Goal: Task Accomplishment & Management: Complete application form

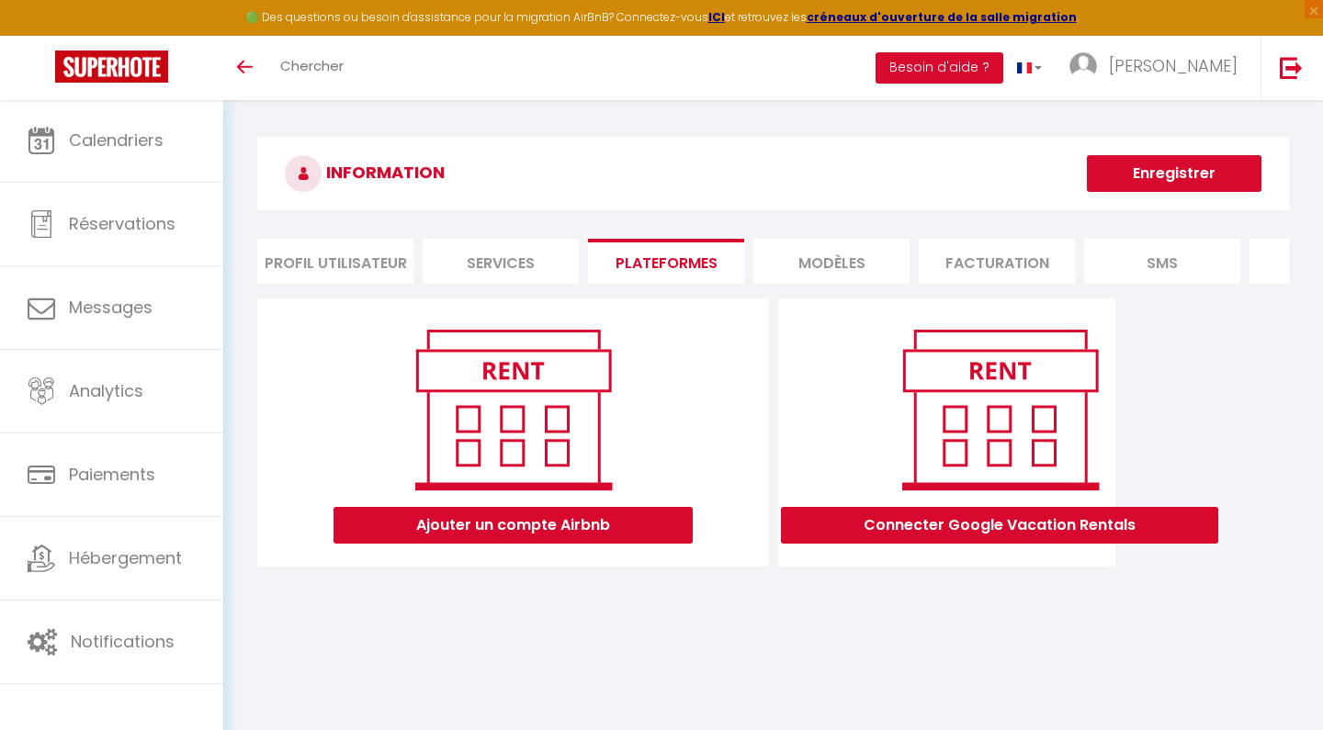
click at [509, 524] on button "Ajouter un compte Airbnb" at bounding box center [513, 525] width 359 height 37
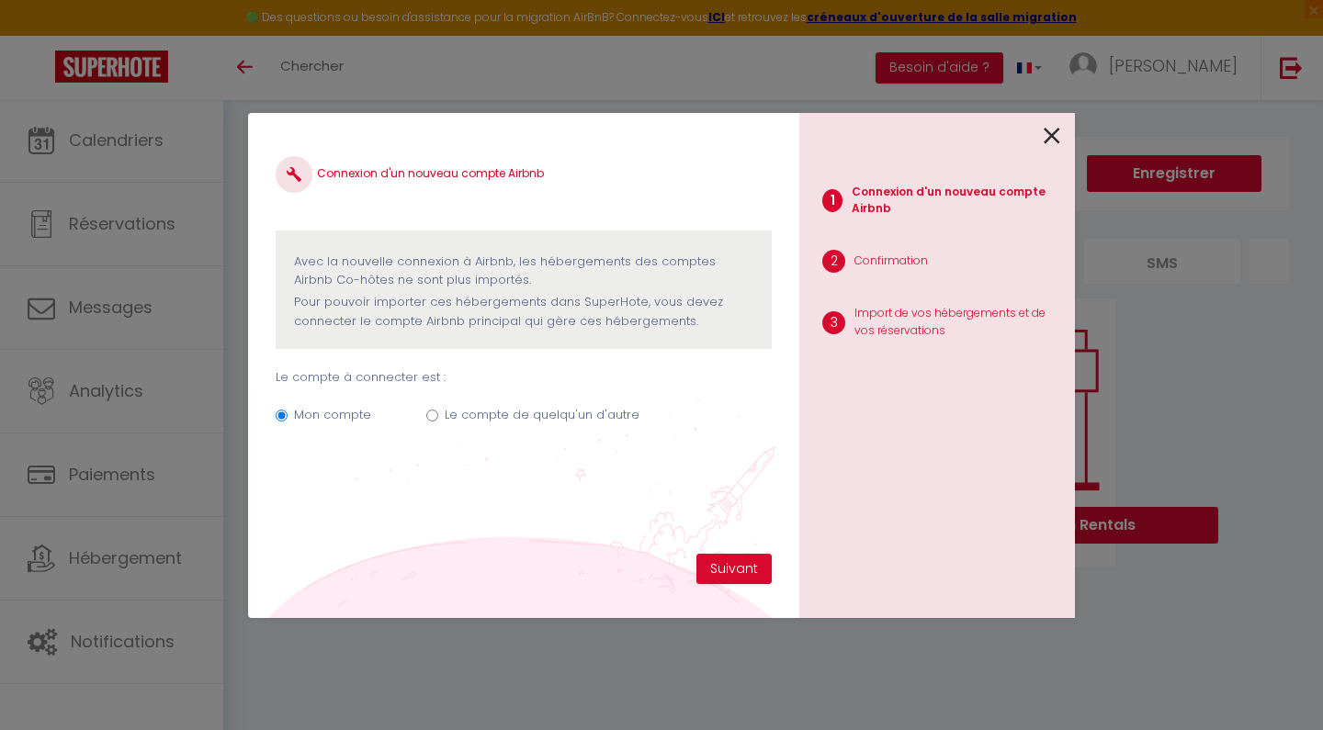
click at [537, 314] on p "Pour pouvoir importer ces hébergements dans SuperHote, vous devez connecter le …" at bounding box center [523, 312] width 459 height 38
click at [742, 577] on button "Suivant" at bounding box center [733, 569] width 75 height 31
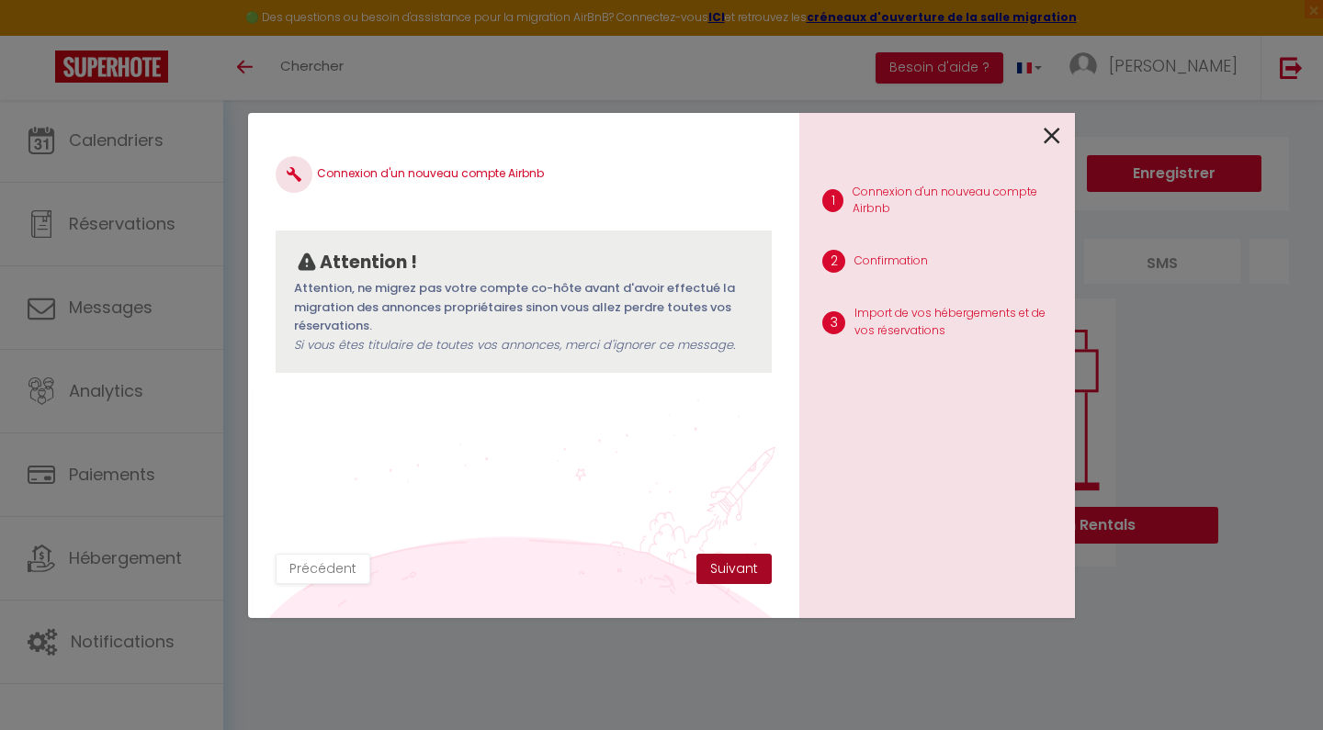
click at [750, 574] on button "Suivant" at bounding box center [733, 569] width 75 height 31
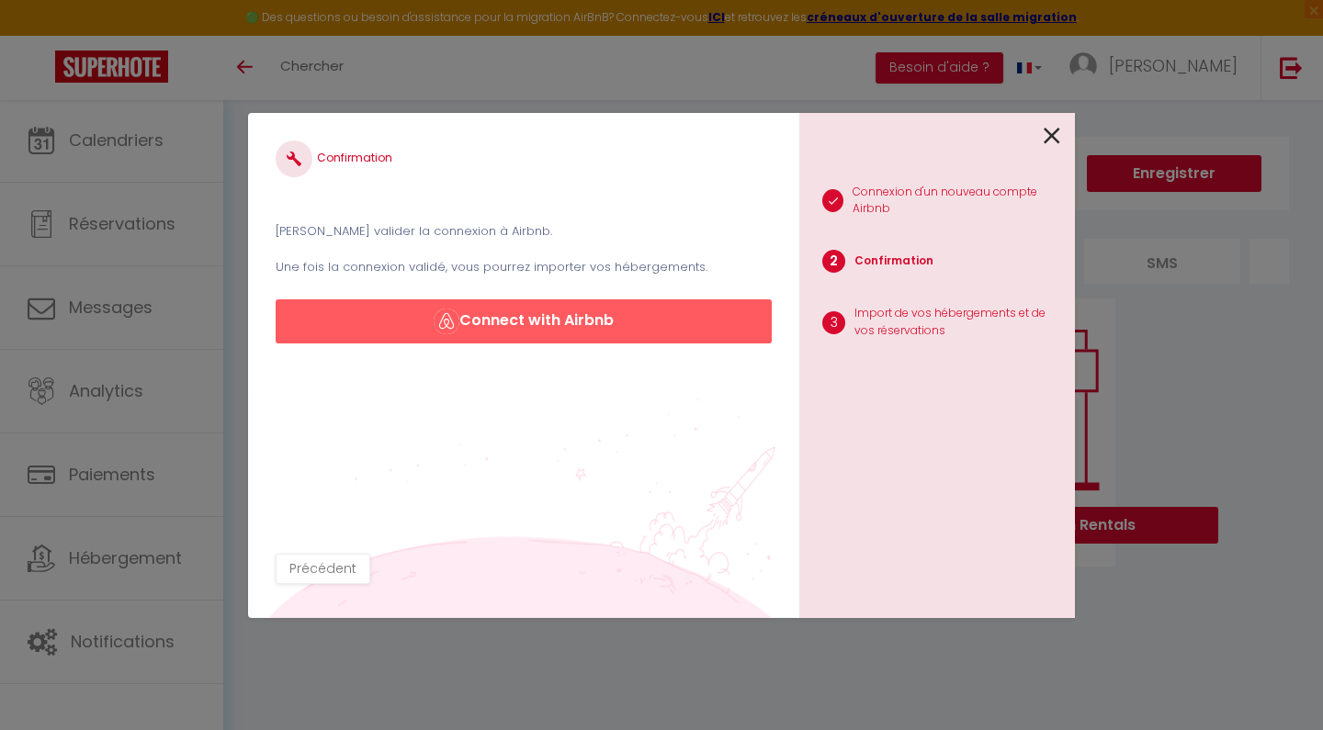
click at [539, 320] on button "Connect with Airbnb" at bounding box center [524, 322] width 496 height 44
click at [394, 223] on p "[PERSON_NAME] valider la connexion à Airbnb." at bounding box center [524, 231] width 496 height 18
click at [412, 276] on p "Une fois la connexion validé, vous pourrez importer vos hébergements." at bounding box center [524, 267] width 496 height 18
click at [561, 328] on button "Connect with Airbnb" at bounding box center [524, 322] width 496 height 44
click at [436, 313] on img "button" at bounding box center [447, 322] width 26 height 26
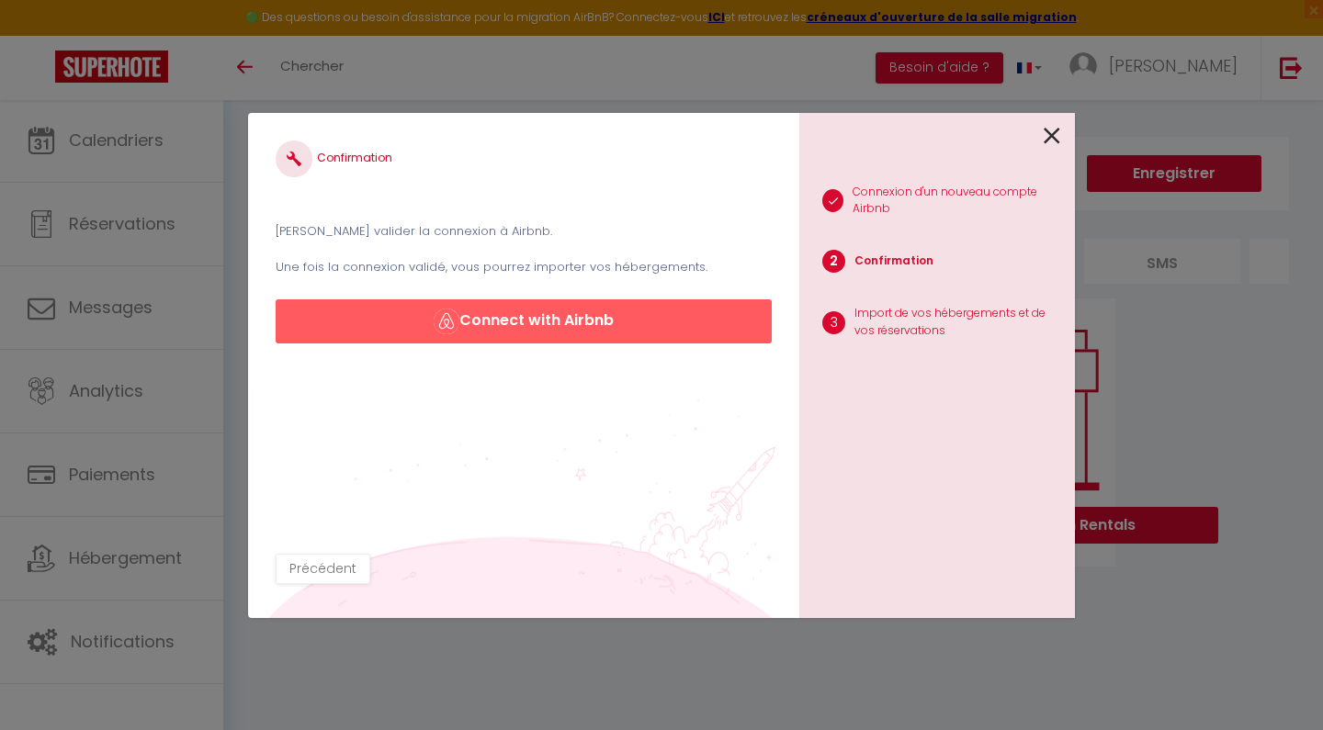
click at [551, 326] on button "Connect with Airbnb" at bounding box center [524, 322] width 496 height 44
click at [549, 320] on button "Connect with Airbnb" at bounding box center [524, 322] width 496 height 44
click at [1053, 138] on icon at bounding box center [1052, 136] width 17 height 28
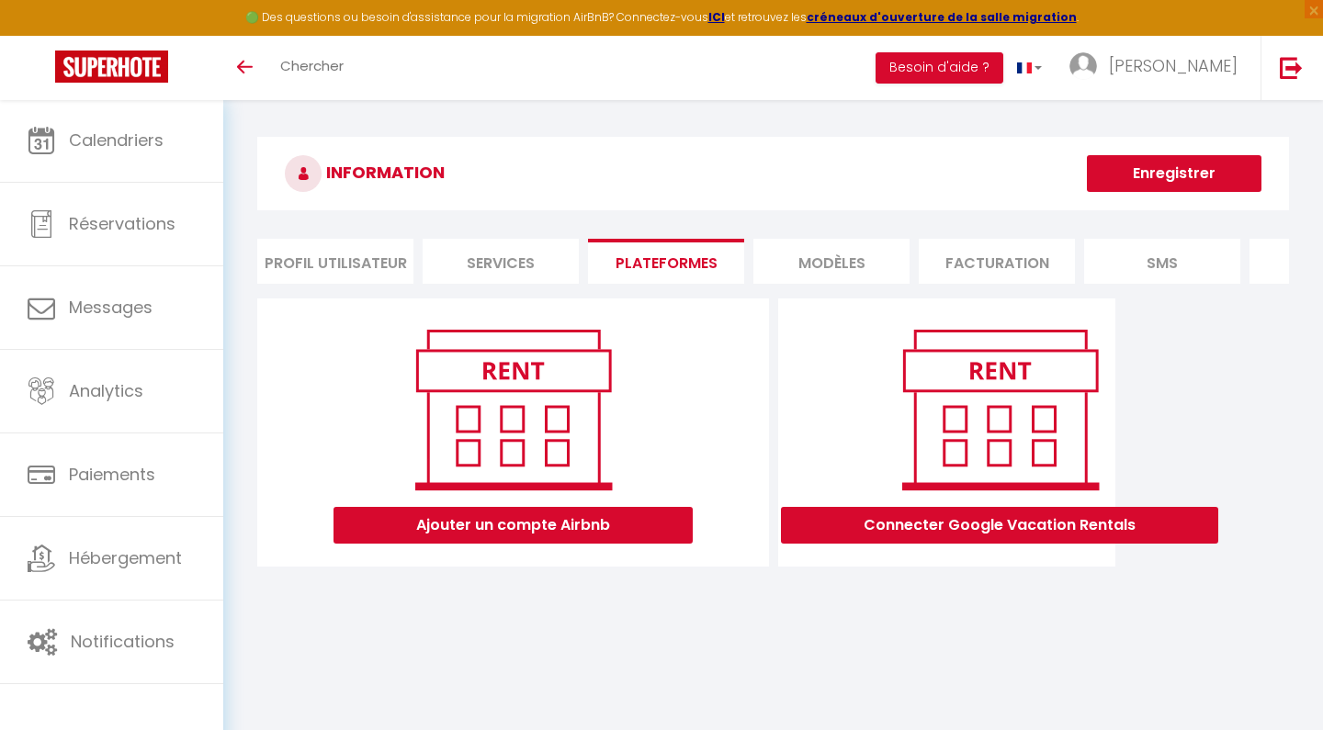
click at [524, 530] on button "Ajouter un compte Airbnb" at bounding box center [513, 525] width 359 height 37
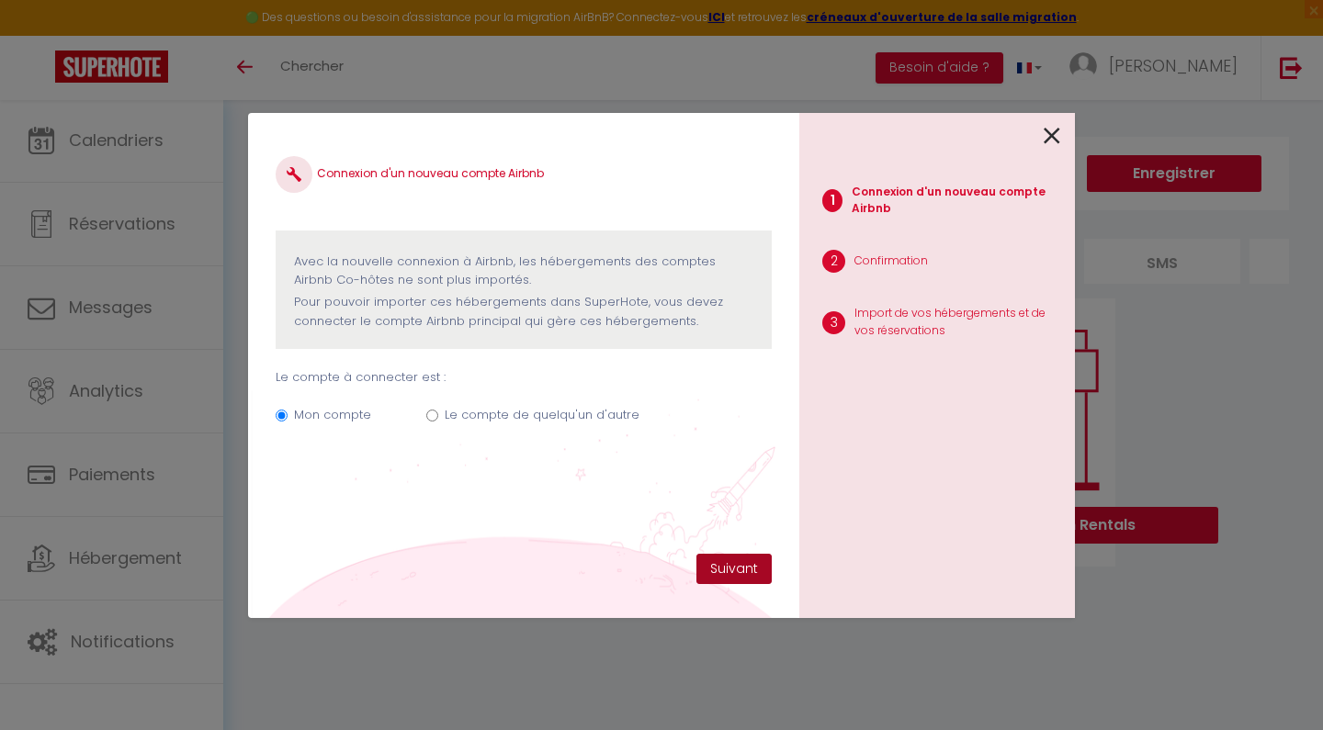
click at [722, 570] on button "Suivant" at bounding box center [733, 569] width 75 height 31
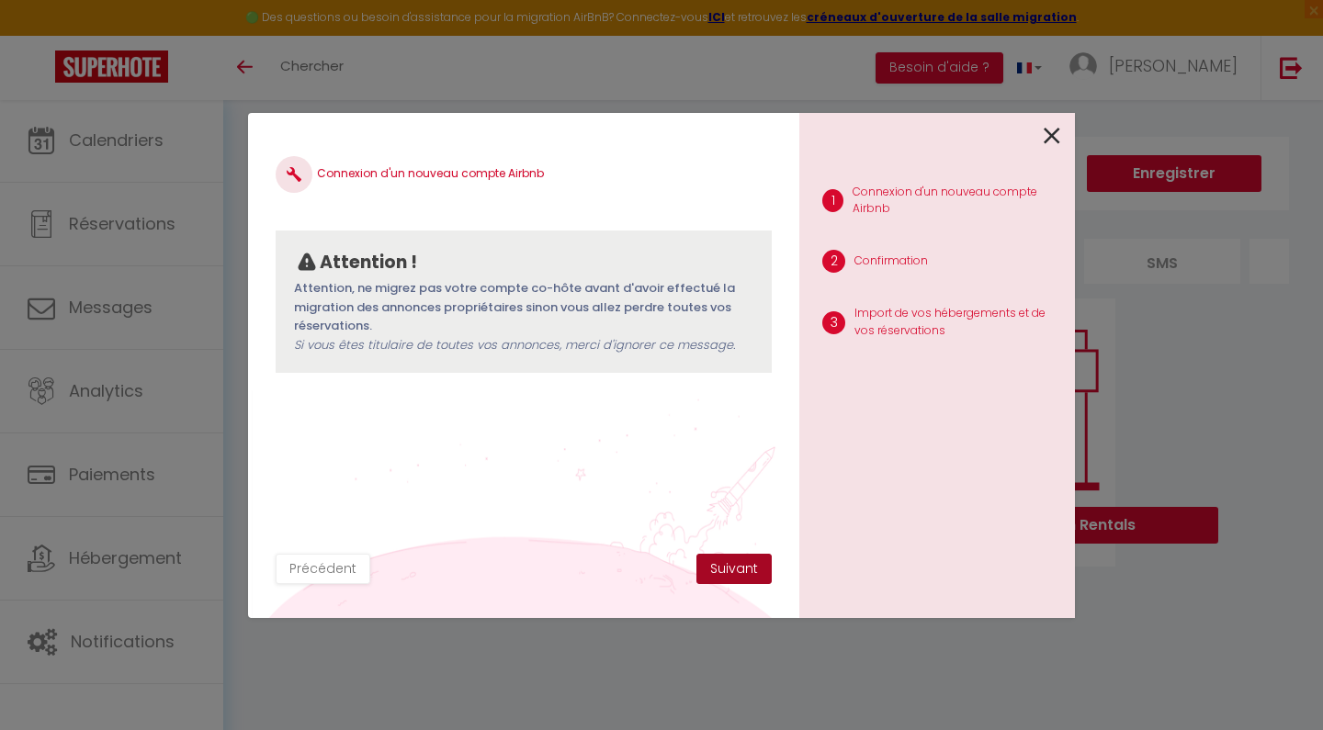
click at [721, 570] on button "Suivant" at bounding box center [733, 569] width 75 height 31
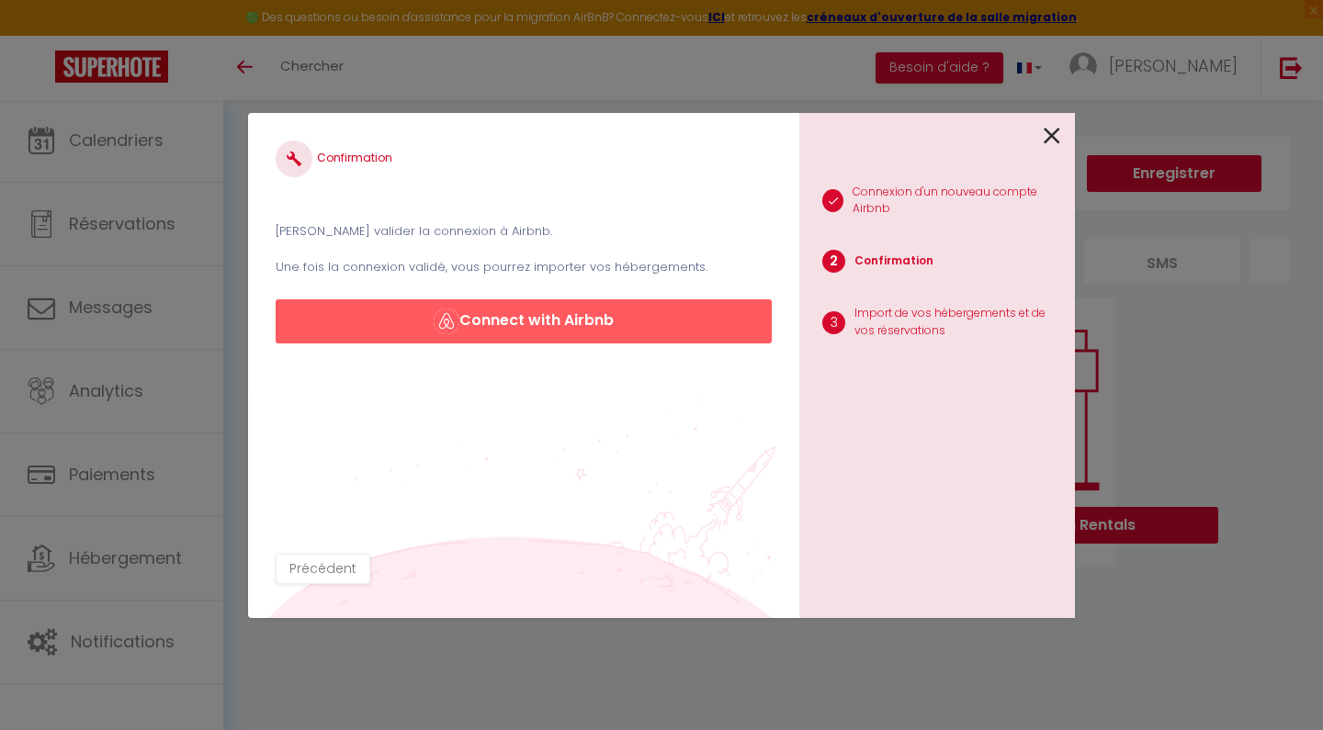
click at [542, 320] on button "Connect with Airbnb" at bounding box center [524, 322] width 496 height 44
click at [1053, 136] on icon at bounding box center [1052, 136] width 17 height 28
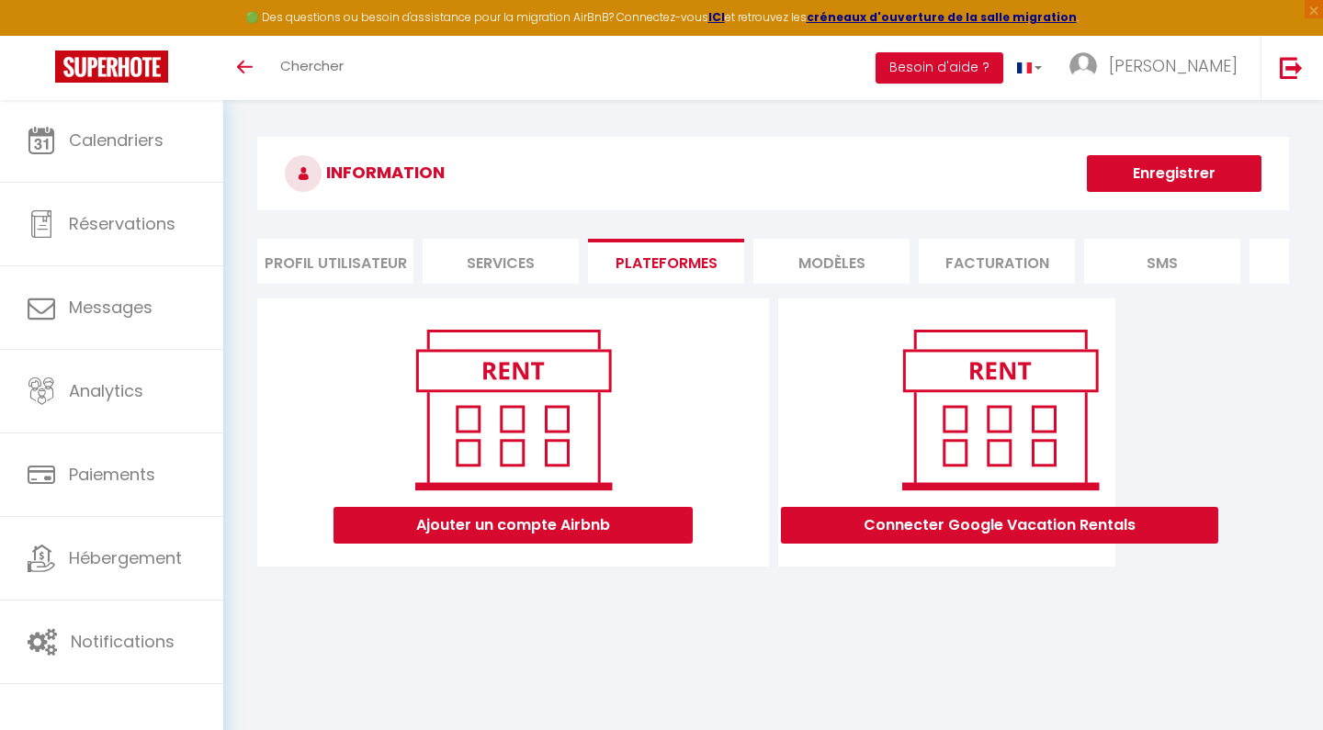
click at [1003, 70] on button "Besoin d'aide ?" at bounding box center [940, 67] width 128 height 31
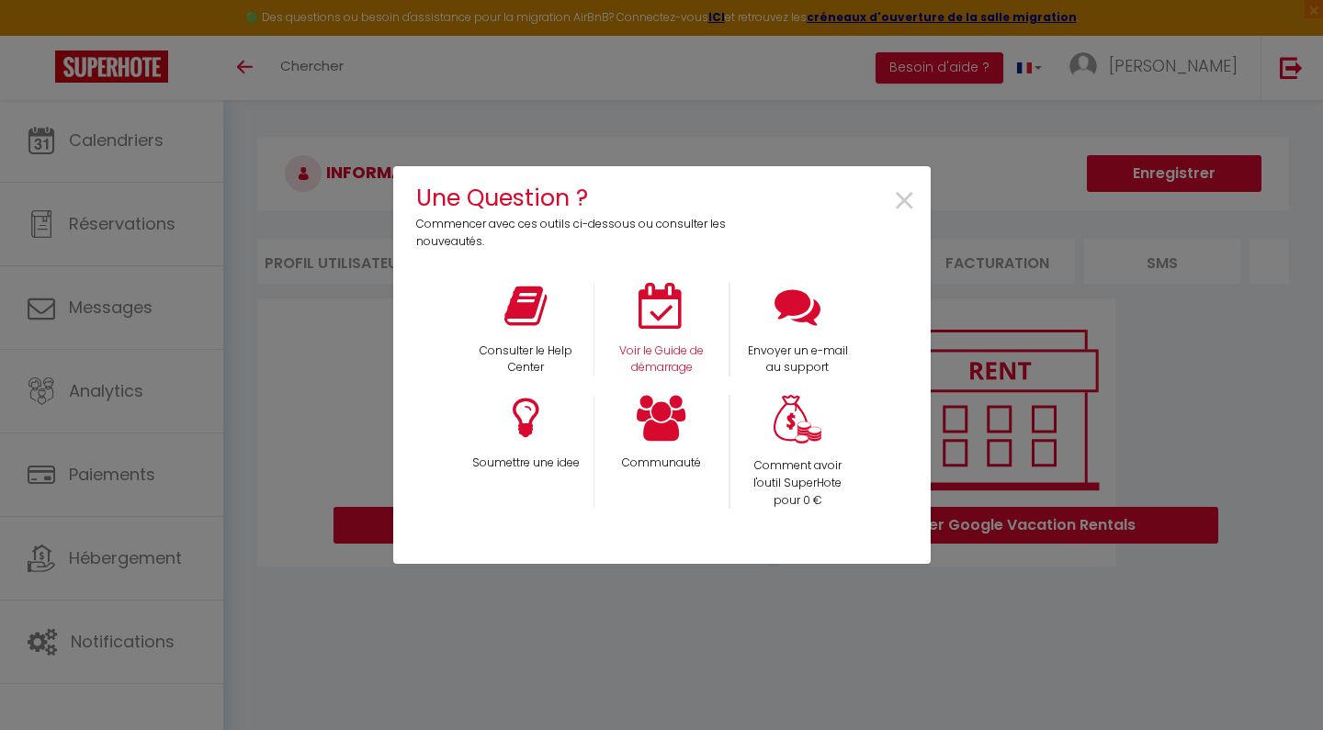
click at [668, 324] on icon at bounding box center [662, 306] width 46 height 46
click at [909, 193] on span "×" at bounding box center [904, 202] width 25 height 58
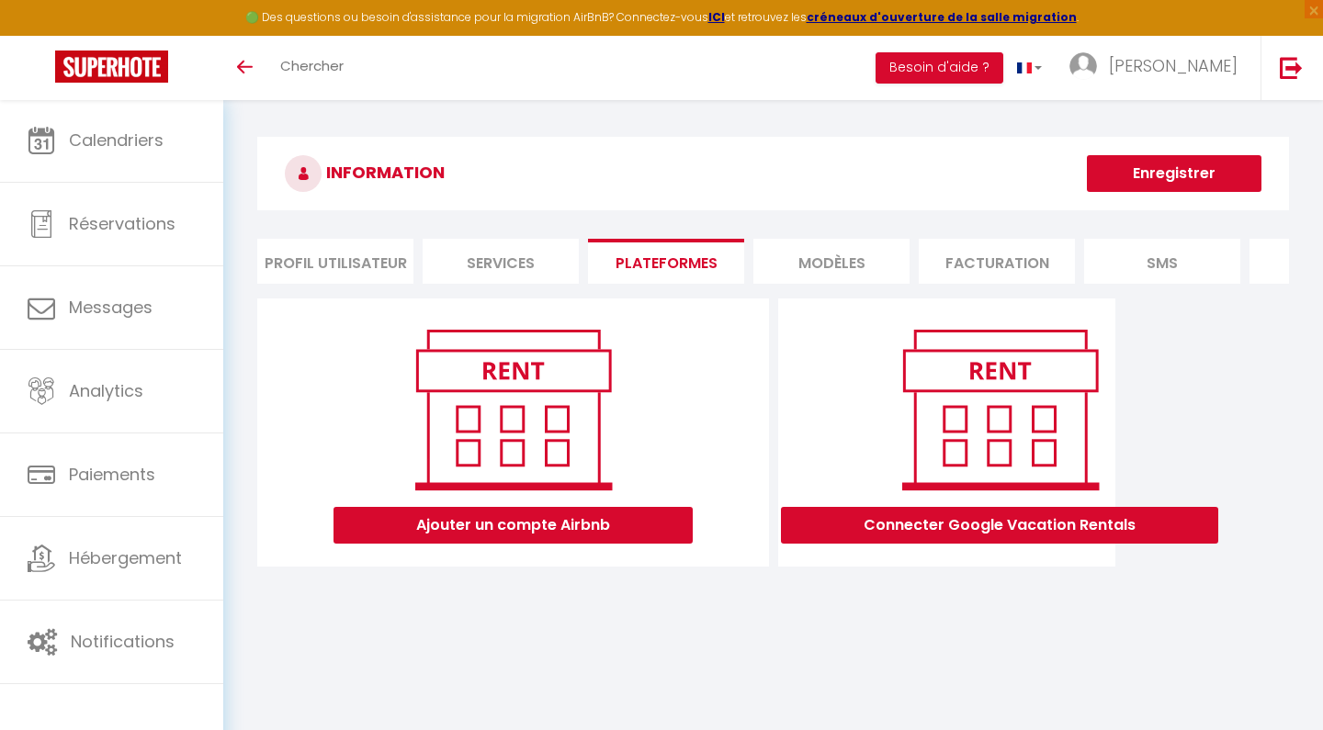
click at [482, 536] on button "Ajouter un compte Airbnb" at bounding box center [513, 525] width 359 height 37
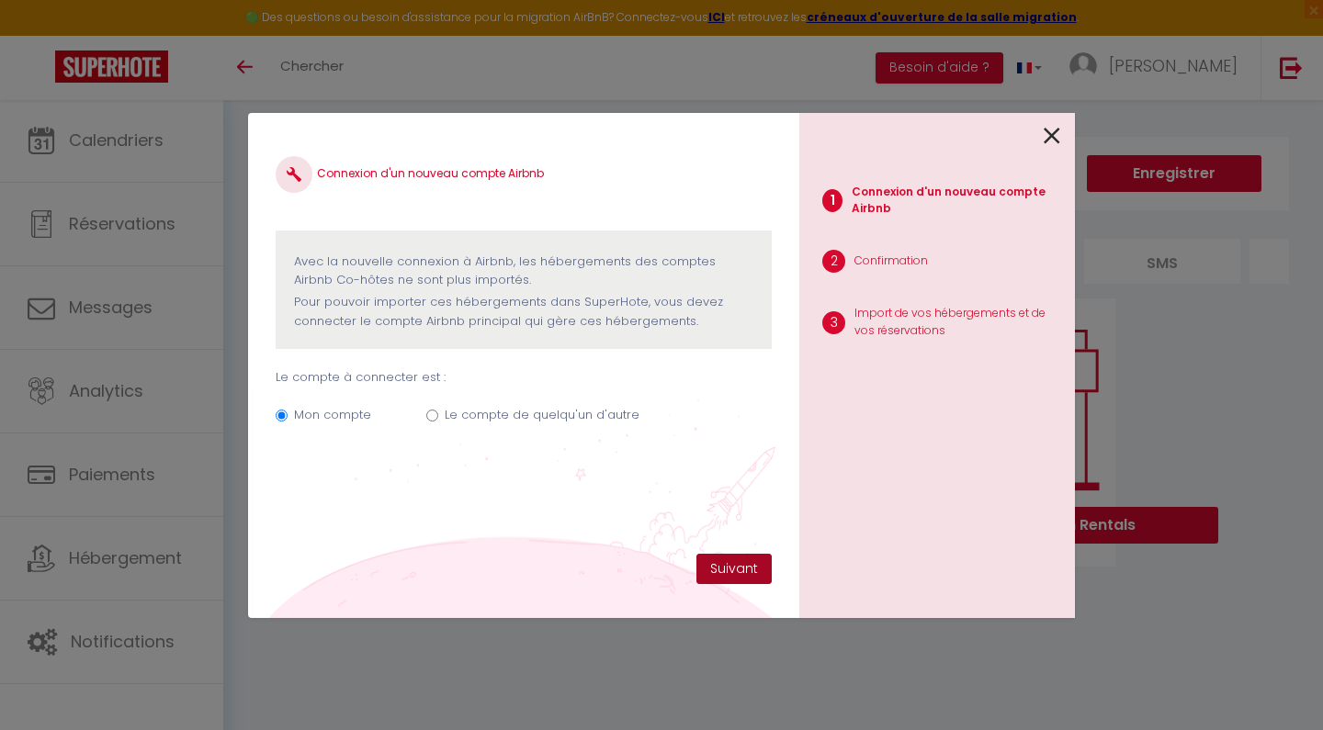
click at [732, 572] on button "Suivant" at bounding box center [733, 569] width 75 height 31
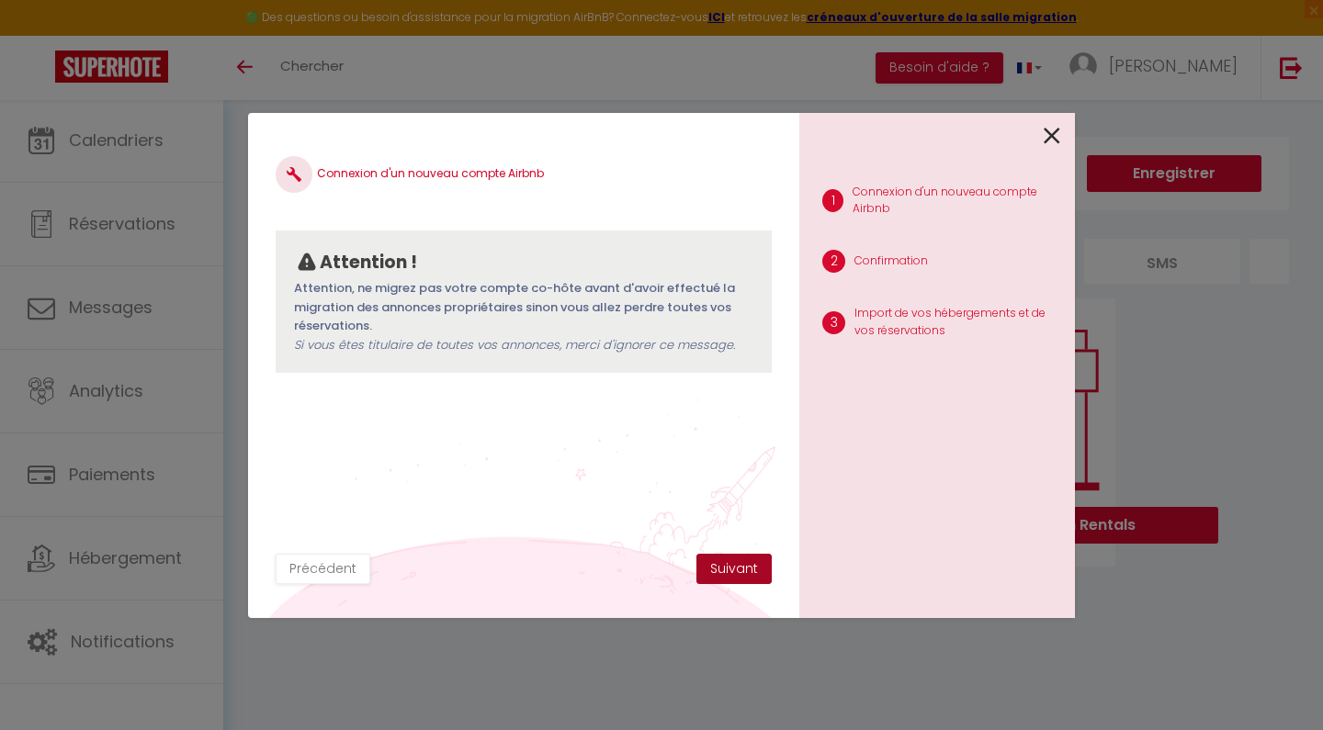
click at [733, 572] on button "Suivant" at bounding box center [733, 569] width 75 height 31
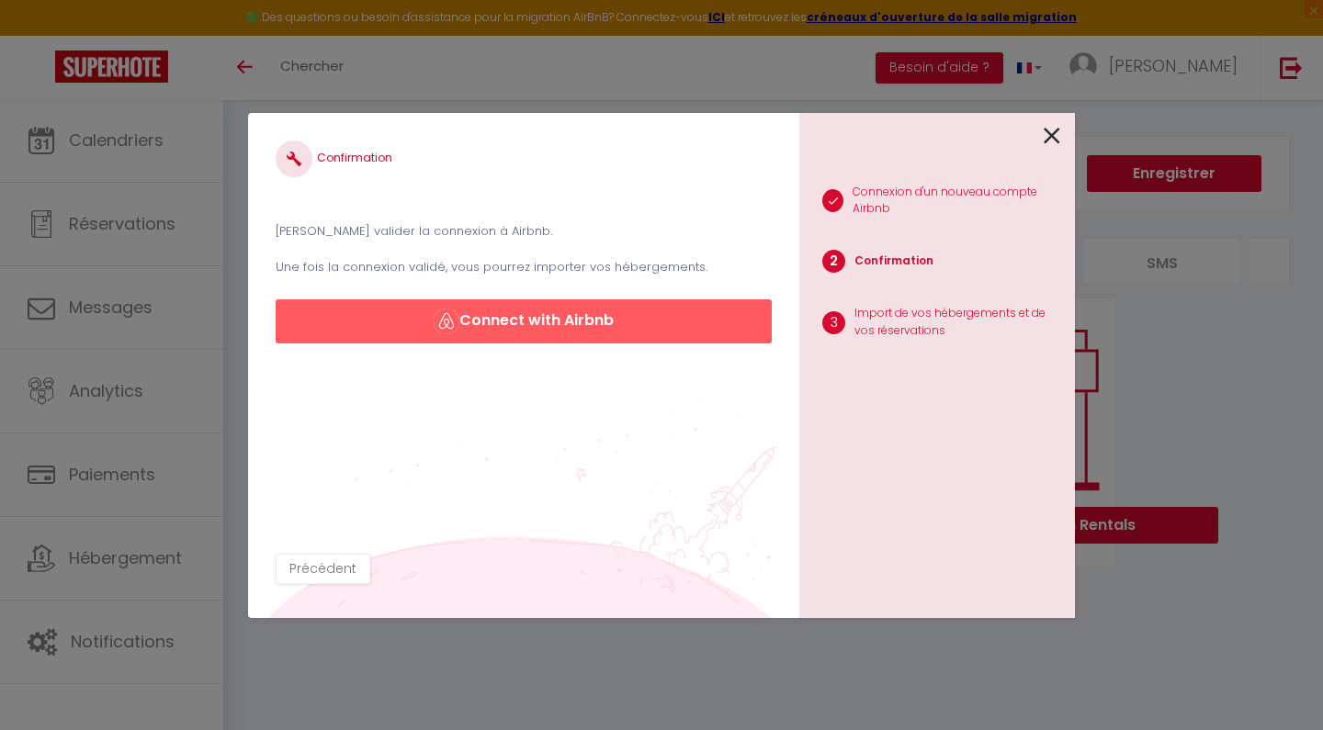
click at [554, 327] on button "Connect with Airbnb" at bounding box center [524, 322] width 496 height 44
click at [1054, 139] on icon at bounding box center [1052, 136] width 17 height 28
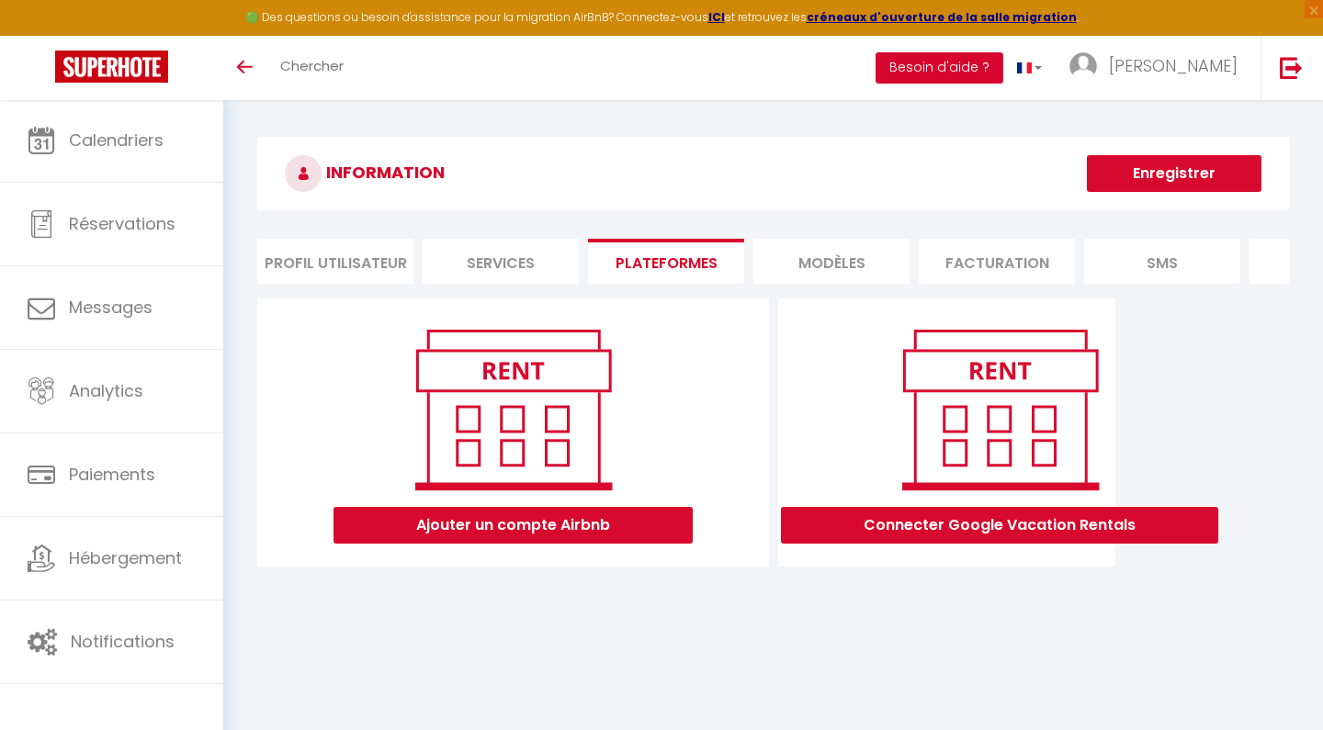
click at [1003, 73] on button "Besoin d'aide ?" at bounding box center [940, 67] width 128 height 31
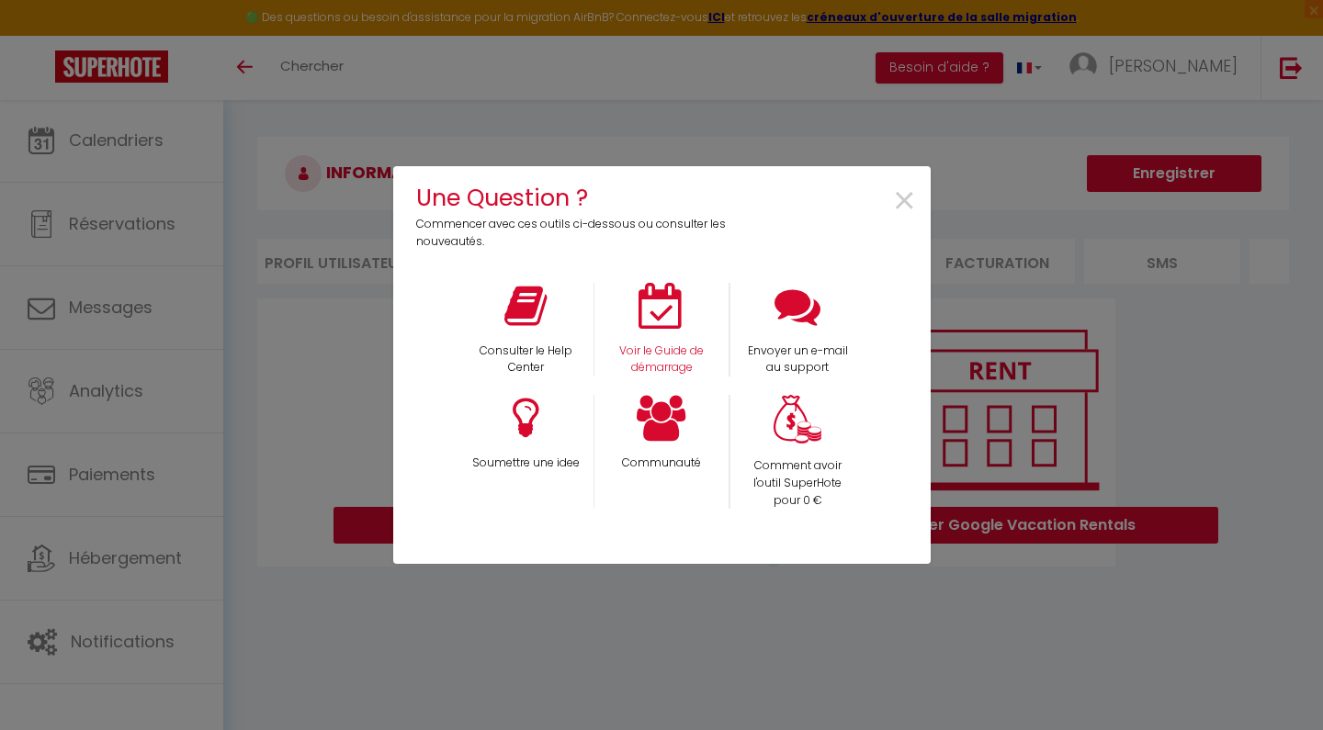
click at [662, 311] on icon at bounding box center [662, 306] width 46 height 46
click at [895, 202] on span "×" at bounding box center [904, 202] width 25 height 58
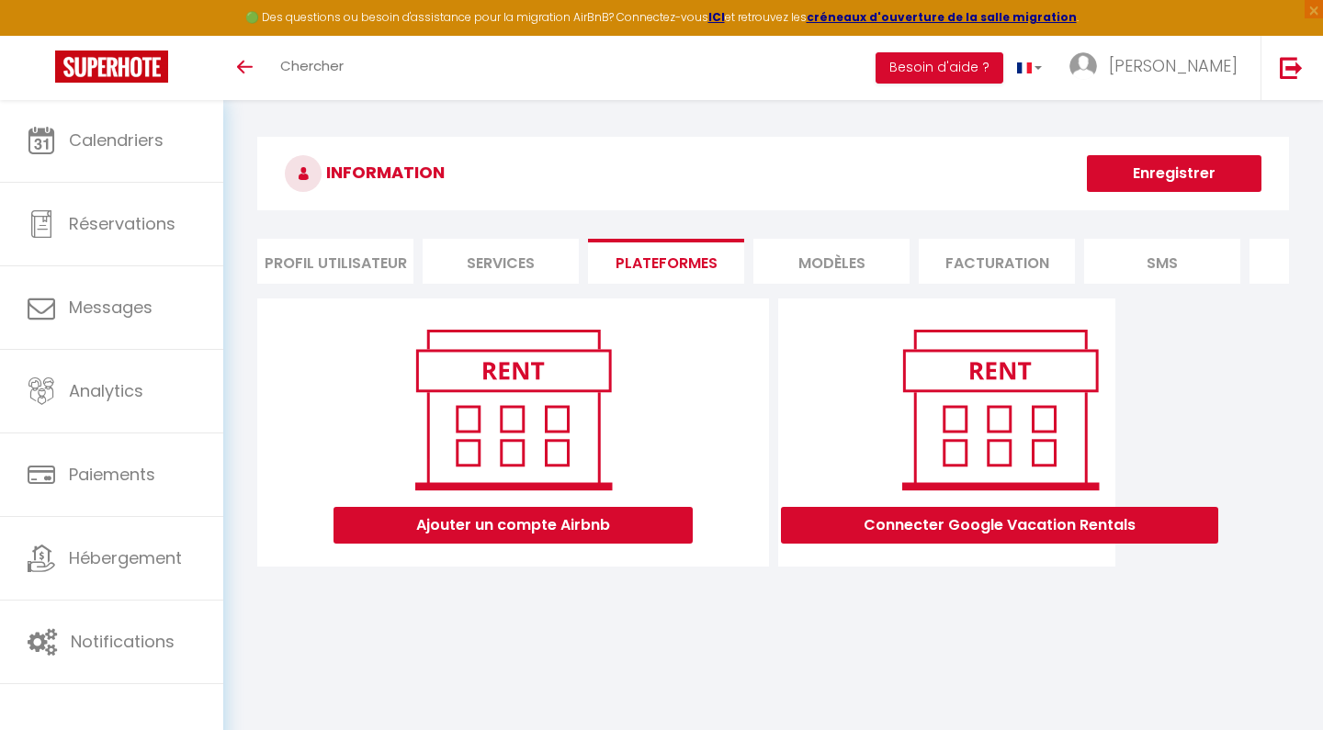
scroll to position [85, 0]
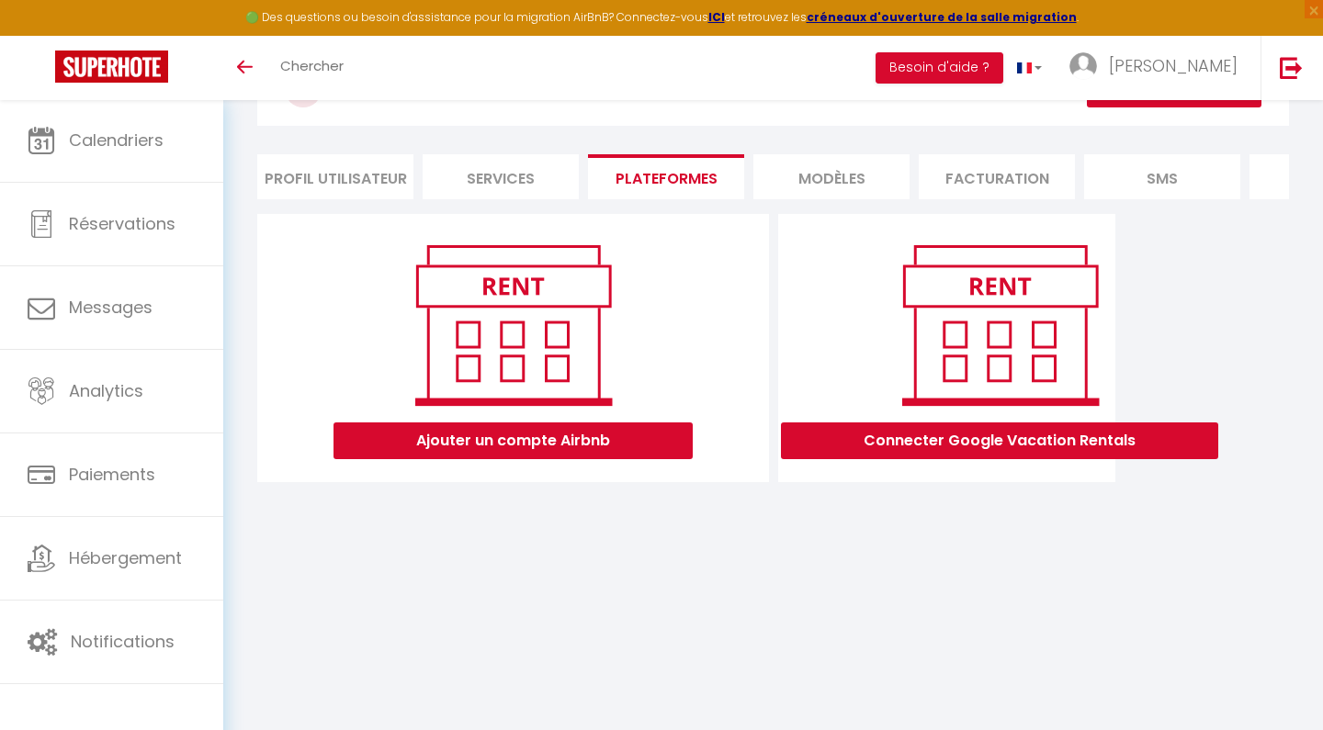
click at [586, 444] on button "Ajouter un compte Airbnb" at bounding box center [513, 441] width 359 height 37
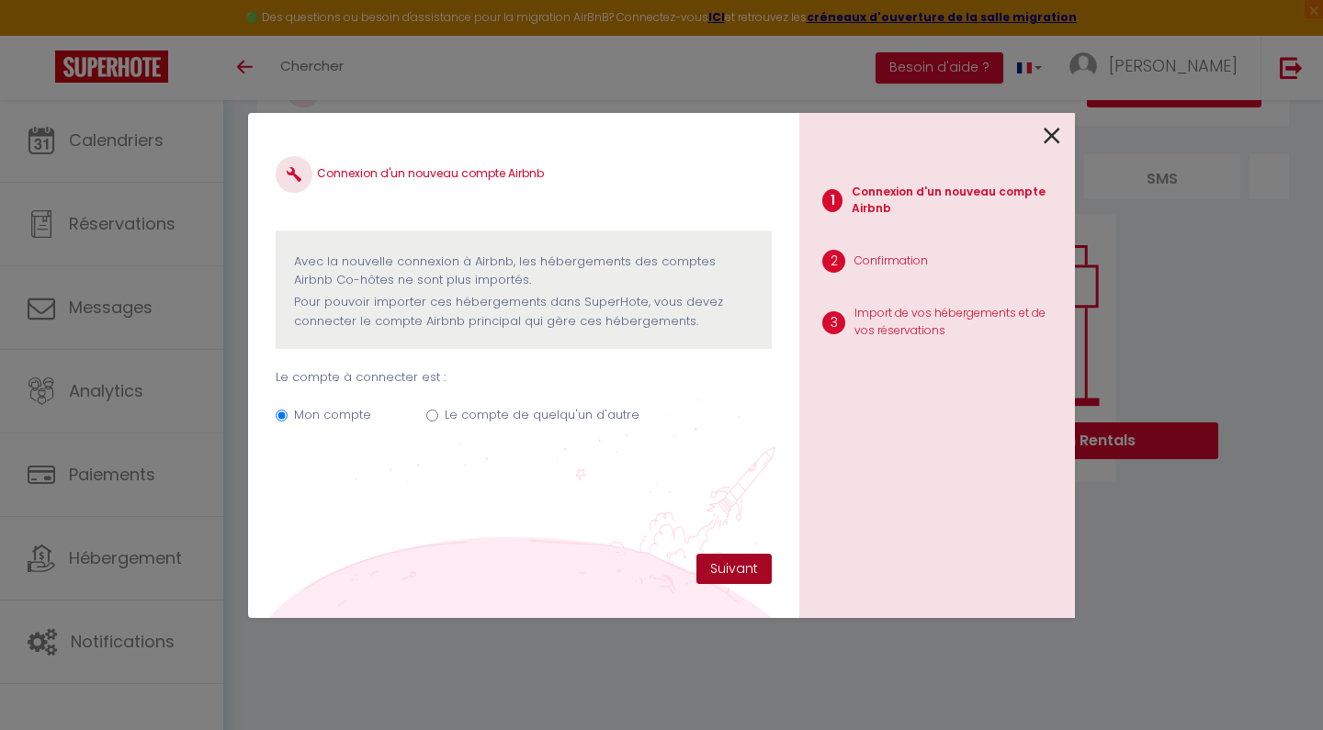
click at [742, 576] on button "Suivant" at bounding box center [733, 569] width 75 height 31
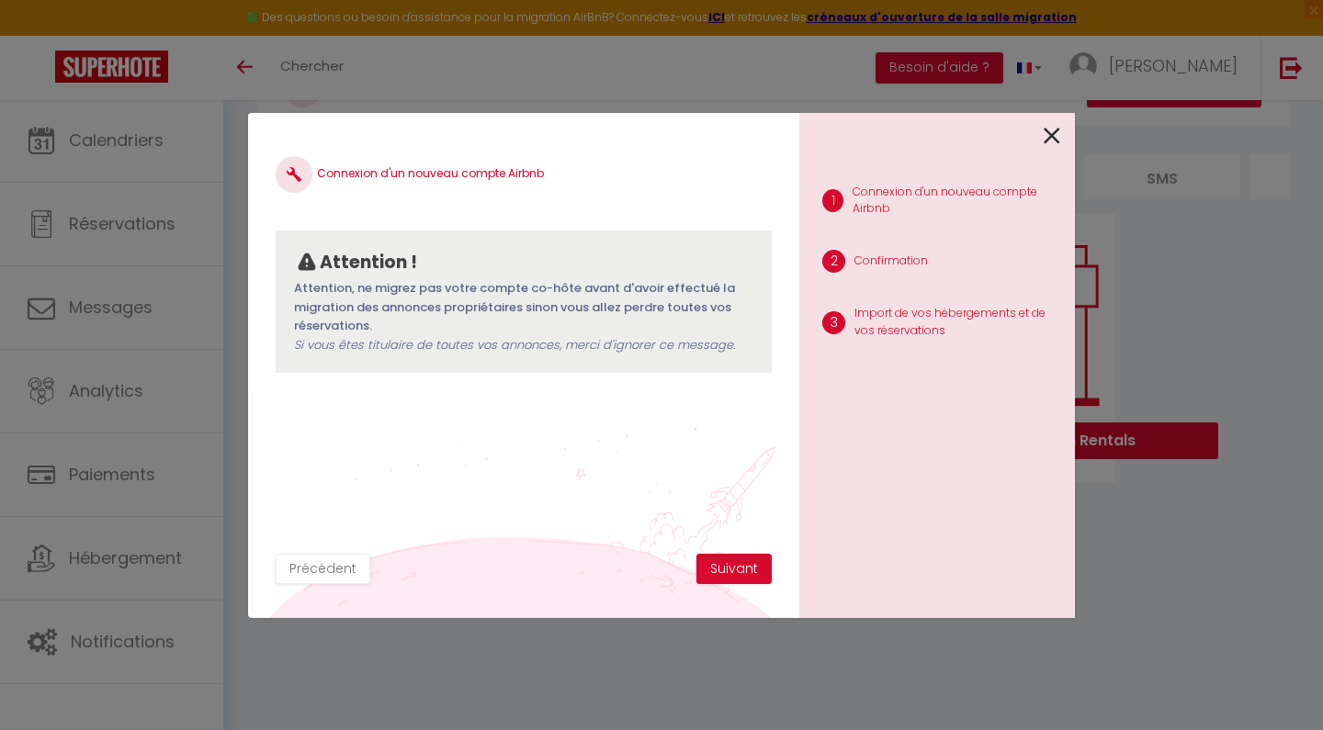
click at [742, 576] on button "Suivant" at bounding box center [733, 569] width 75 height 31
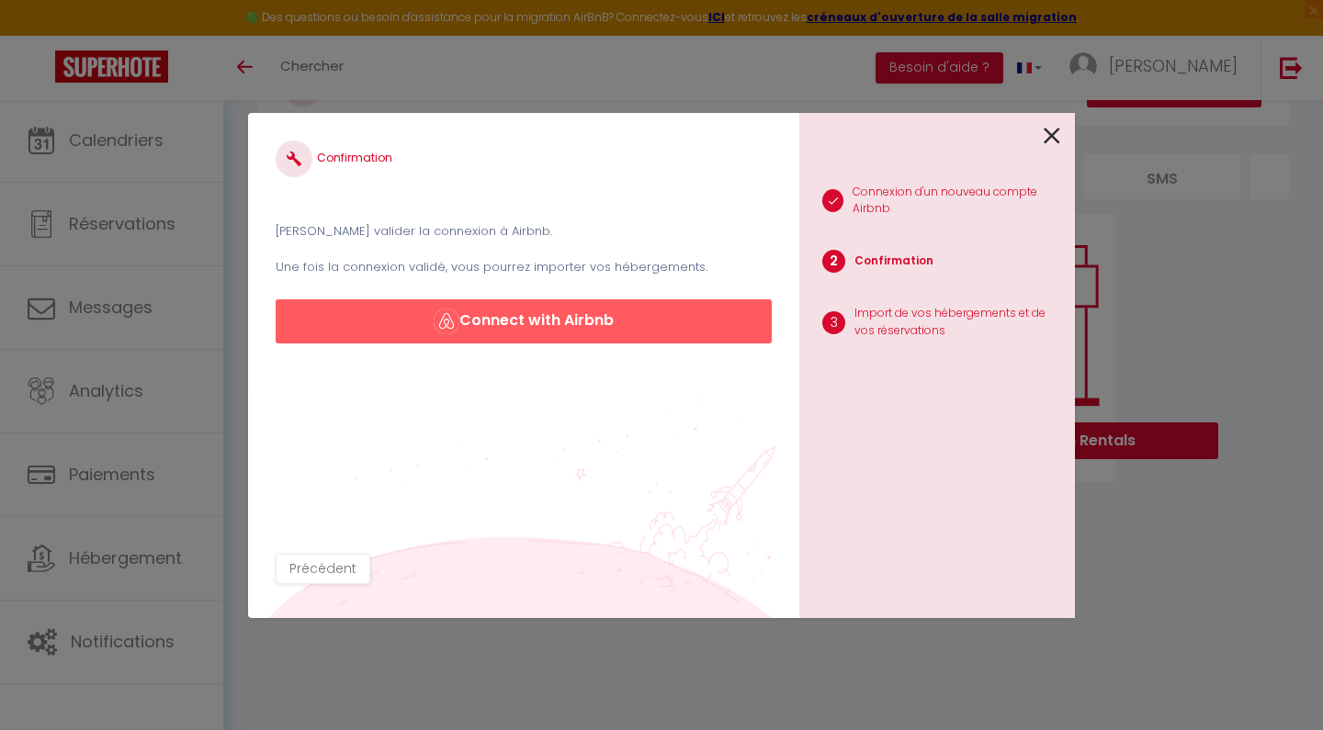
click at [547, 334] on button "Connect with Airbnb" at bounding box center [524, 322] width 496 height 44
